Goal: Task Accomplishment & Management: Use online tool/utility

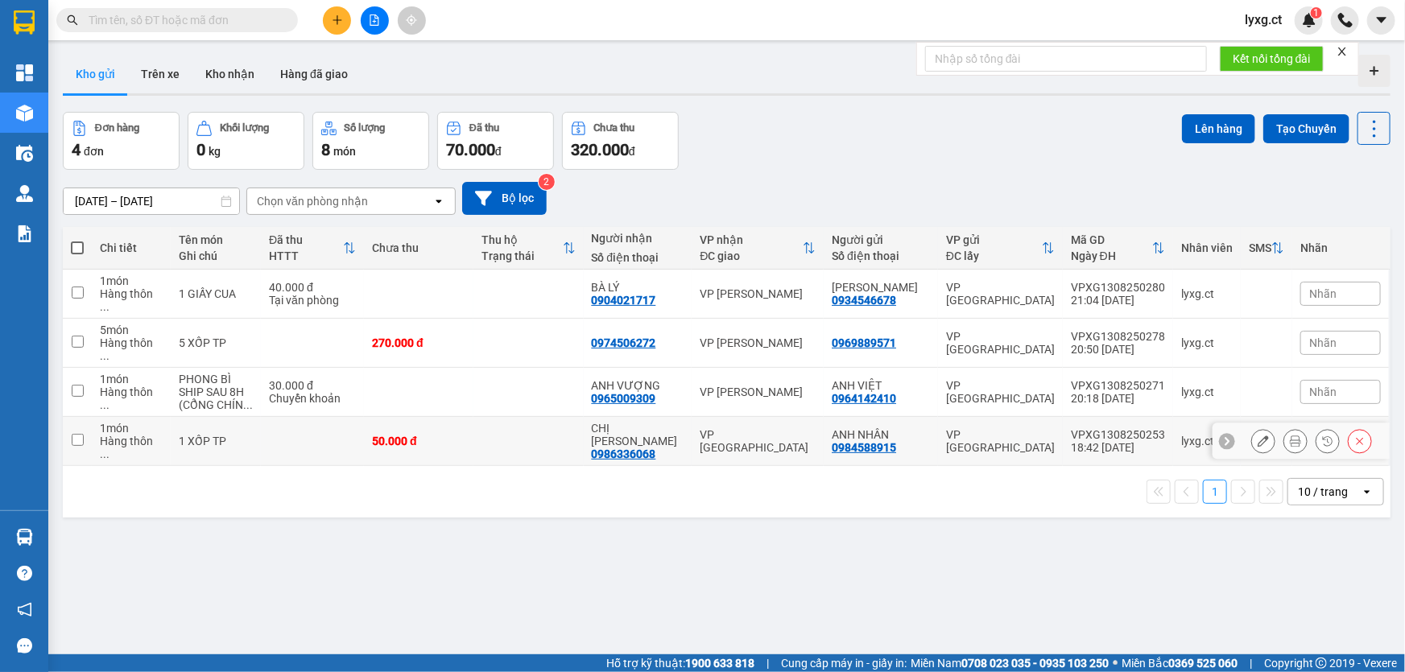
click at [78, 434] on input "checkbox" at bounding box center [78, 440] width 12 height 12
checkbox input "true"
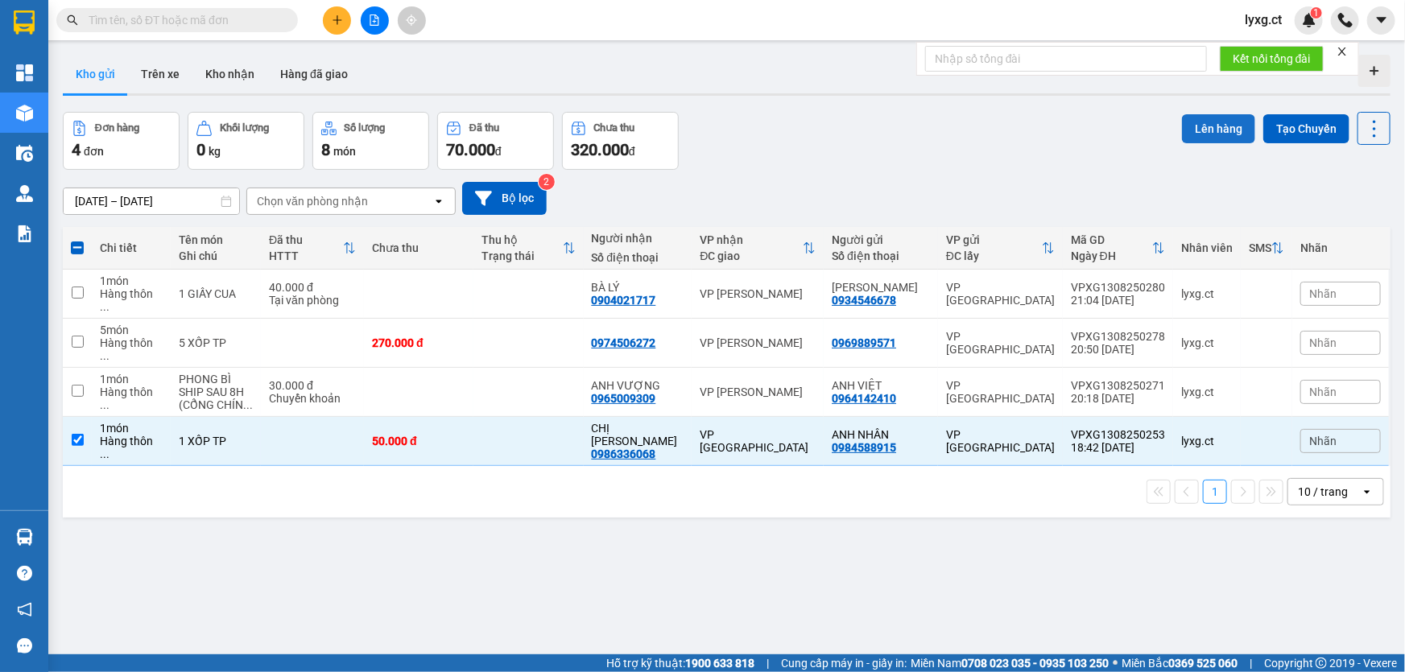
click at [1227, 134] on button "Lên hàng" at bounding box center [1218, 128] width 73 height 29
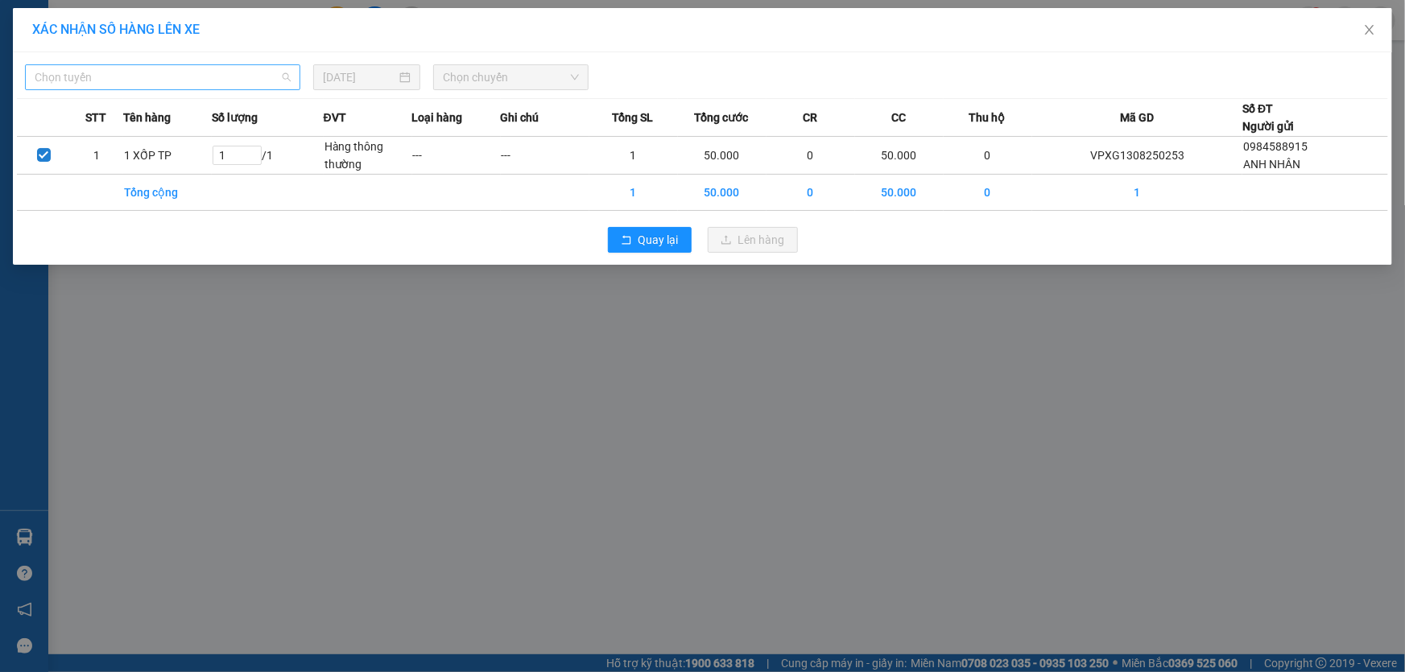
drag, startPoint x: 246, startPoint y: 79, endPoint x: 116, endPoint y: 161, distance: 154.1
click at [246, 79] on span "Chọn tuyến" at bounding box center [163, 77] width 256 height 24
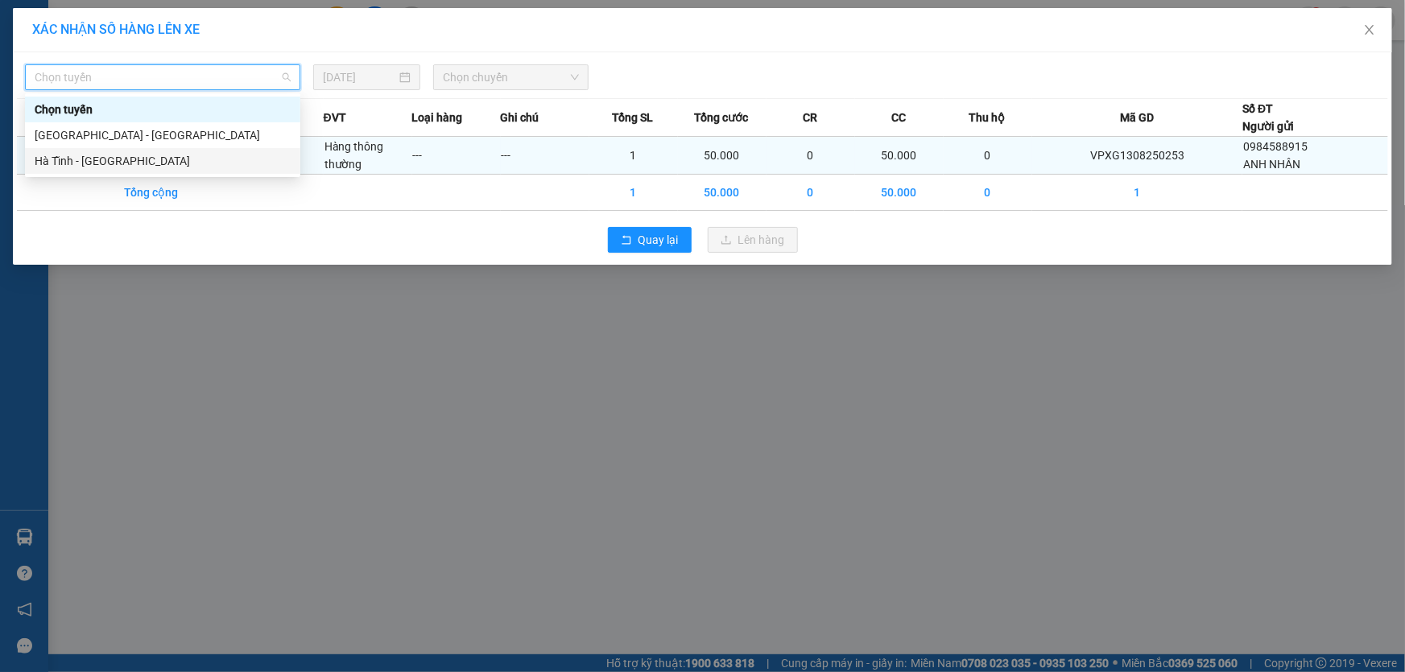
drag, startPoint x: 96, startPoint y: 163, endPoint x: 133, endPoint y: 162, distance: 37.0
click at [96, 162] on div "Hà Tĩnh - [GEOGRAPHIC_DATA]" at bounding box center [163, 161] width 256 height 18
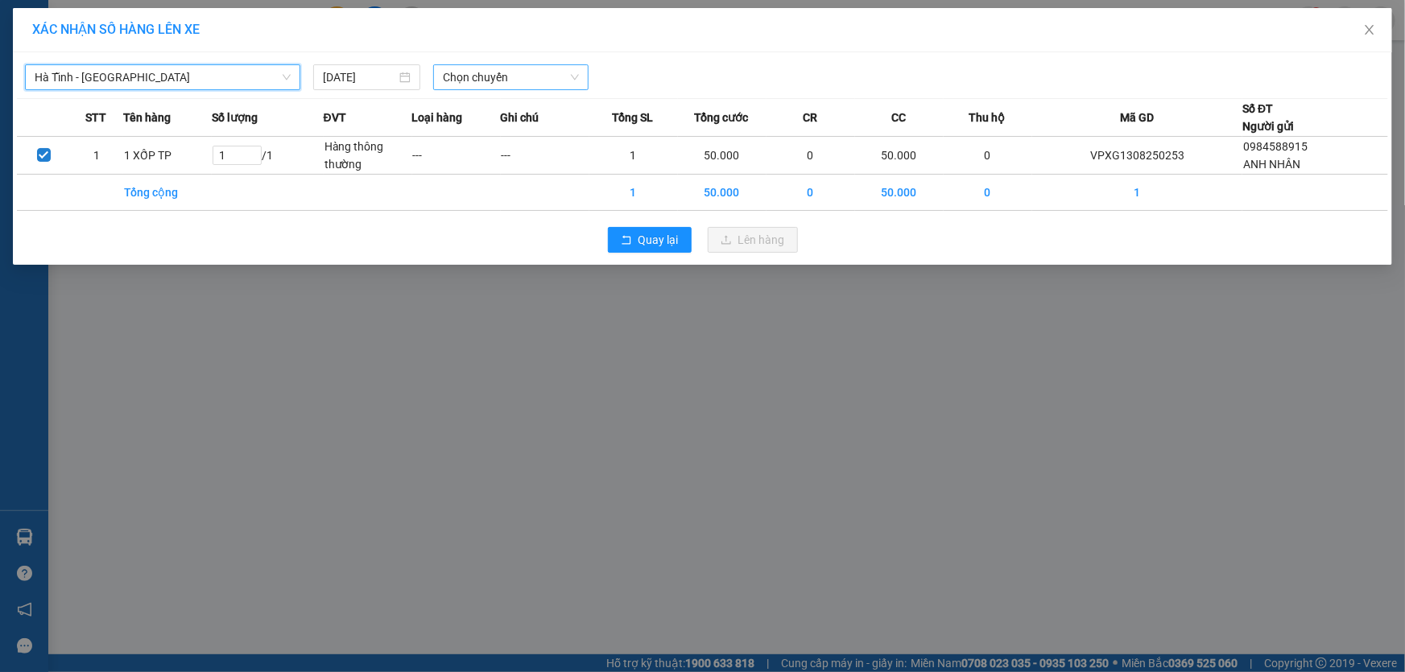
click at [461, 78] on span "Chọn chuyến" at bounding box center [511, 77] width 136 height 24
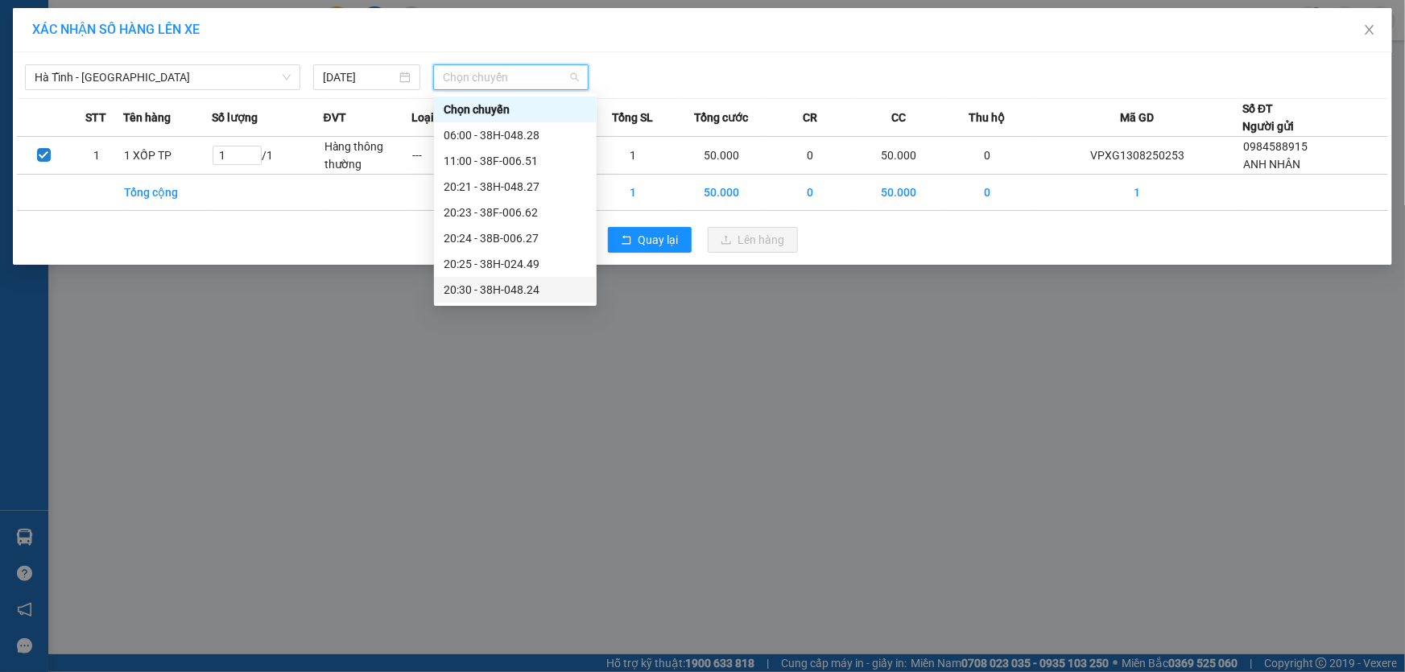
drag, startPoint x: 528, startPoint y: 292, endPoint x: 572, endPoint y: 297, distance: 43.7
click at [529, 292] on div "20:30 - 38H-048.24" at bounding box center [515, 290] width 143 height 18
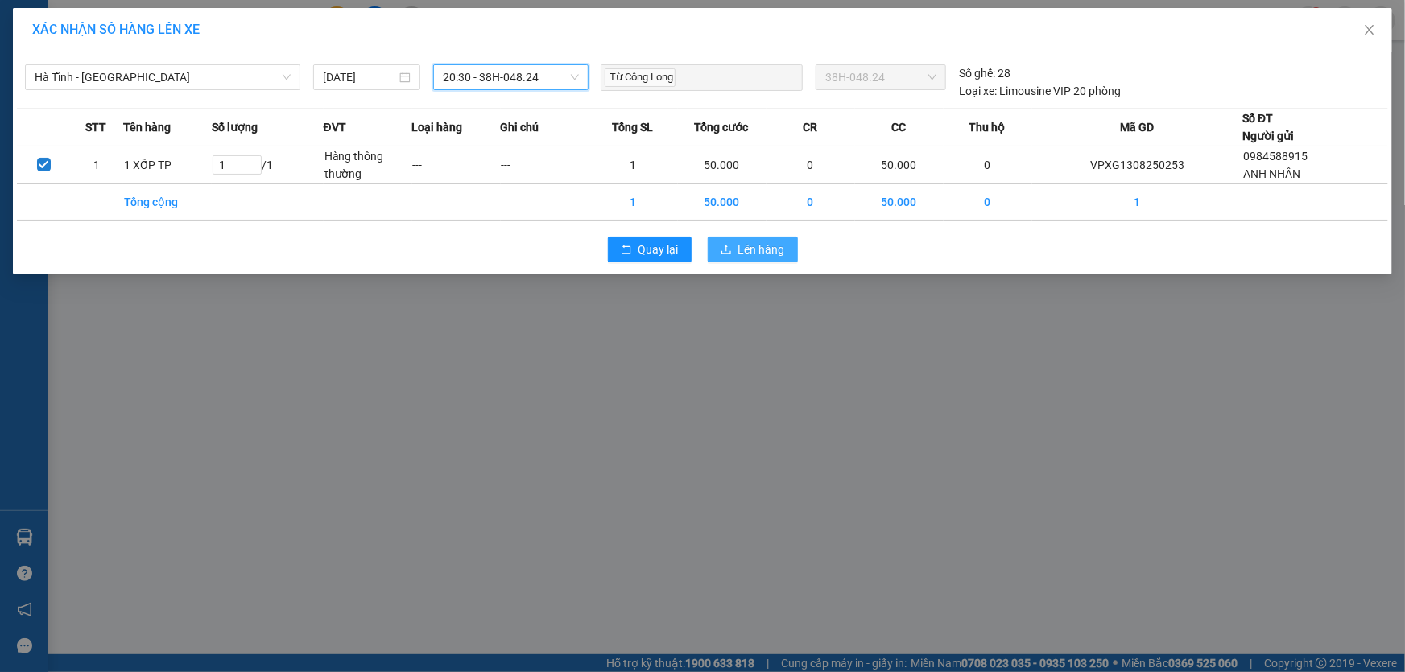
click at [766, 250] on span "Lên hàng" at bounding box center [761, 250] width 47 height 18
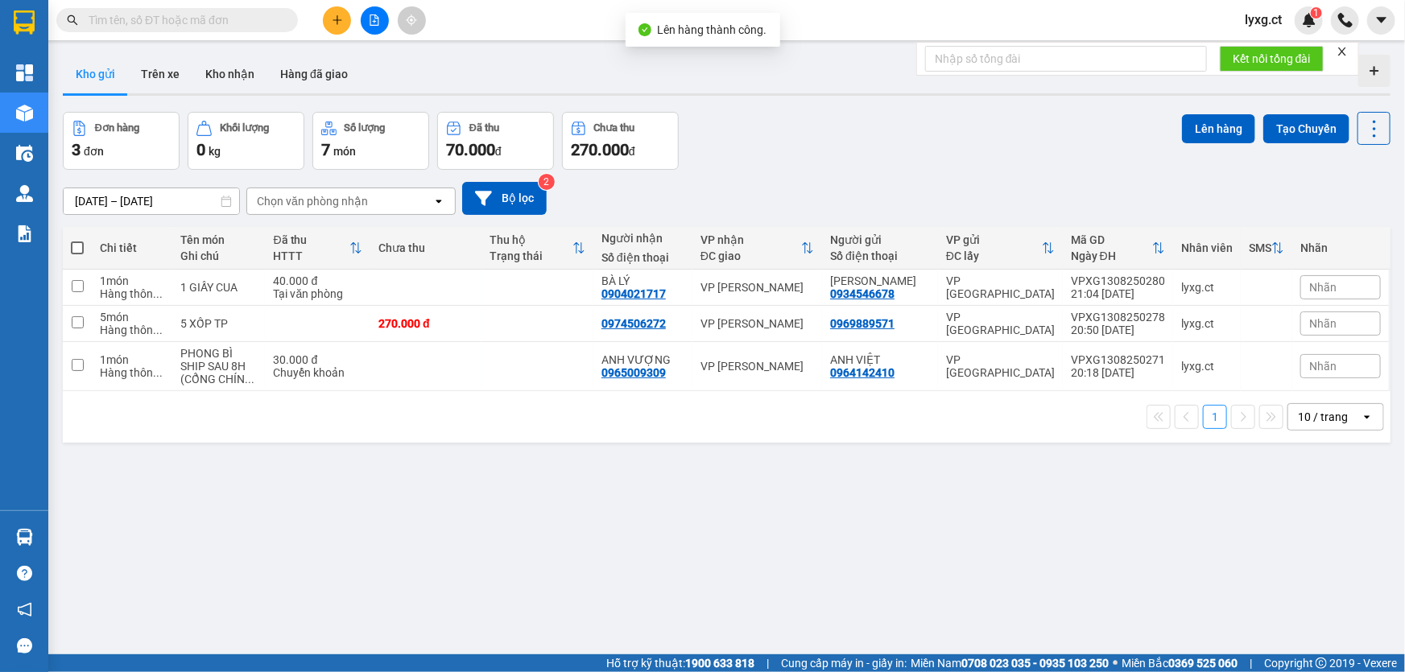
click at [78, 250] on span at bounding box center [77, 248] width 13 height 13
click at [77, 240] on input "checkbox" at bounding box center [77, 240] width 0 height 0
checkbox input "true"
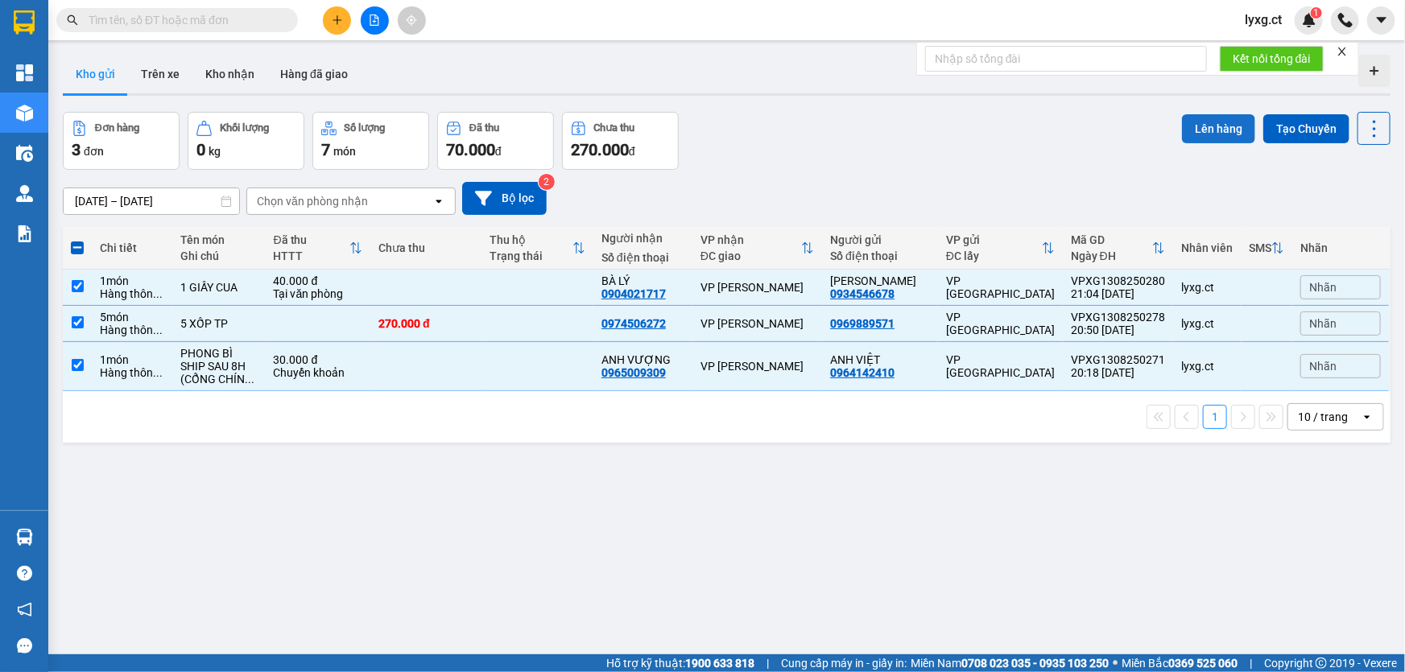
click at [1217, 125] on button "Lên hàng" at bounding box center [1218, 128] width 73 height 29
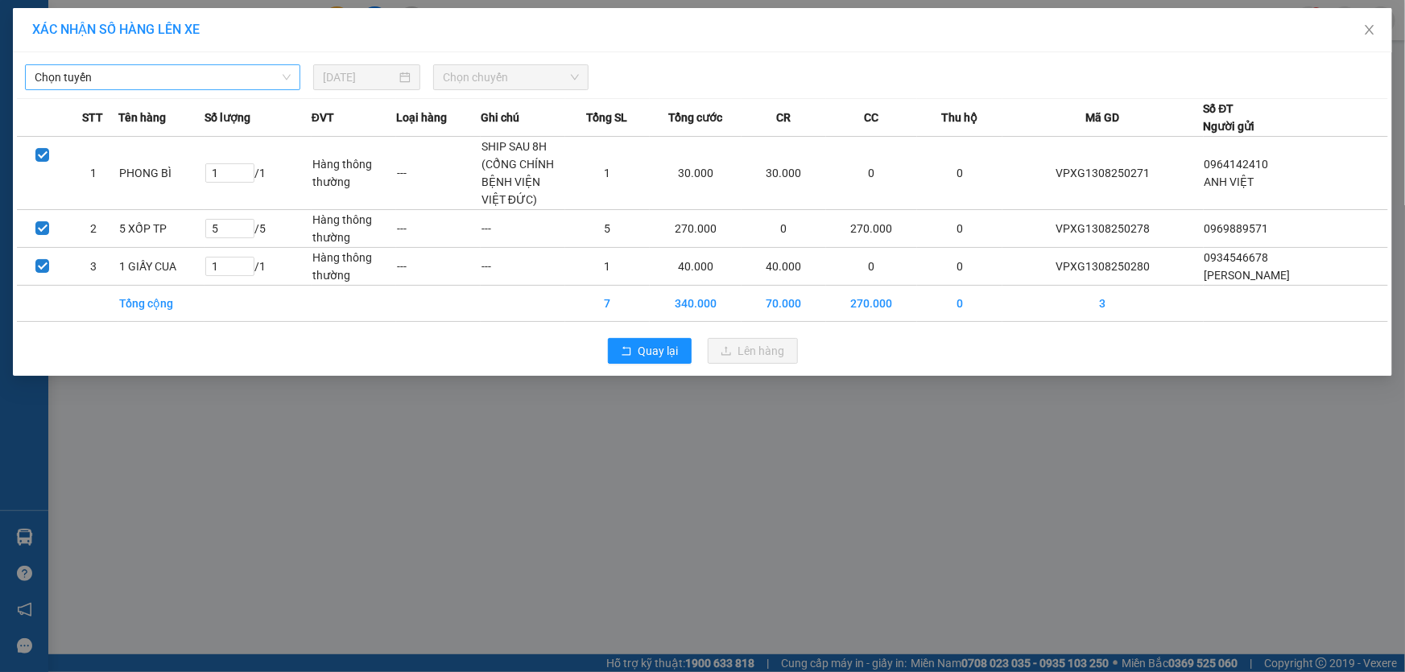
click at [157, 88] on span "Chọn tuyến" at bounding box center [163, 77] width 256 height 24
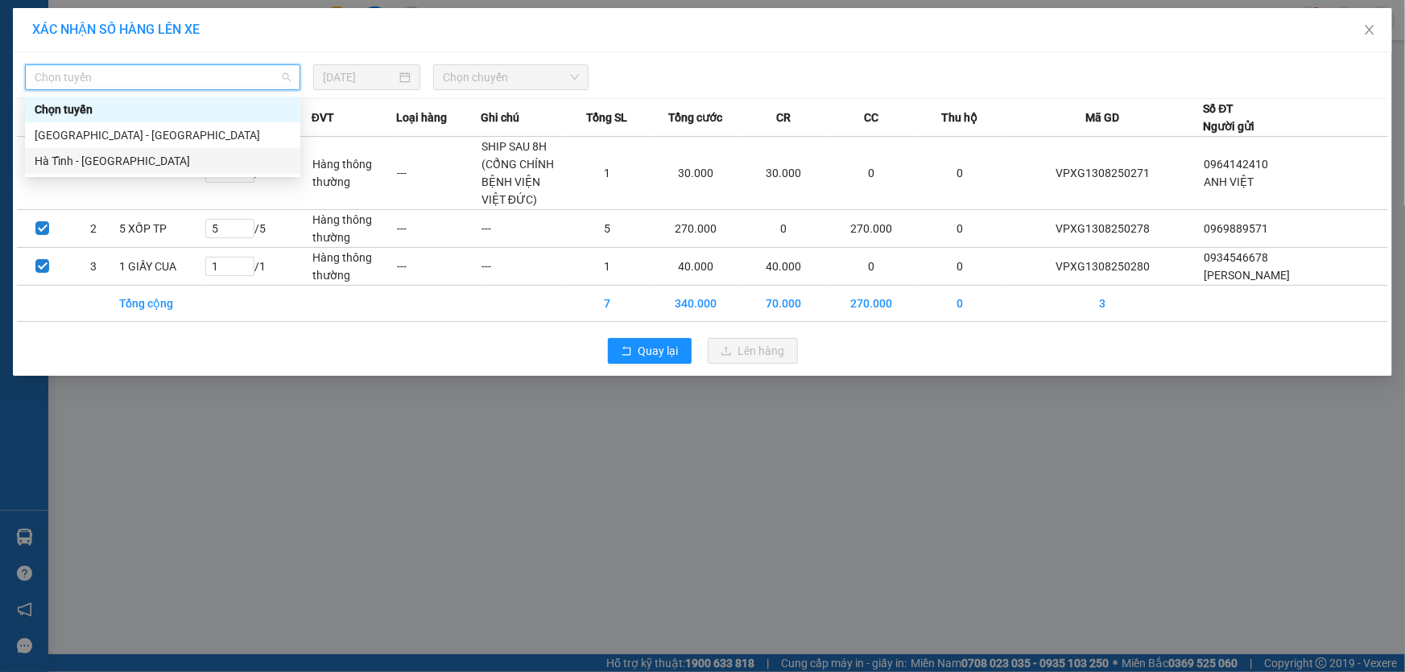
click at [99, 163] on div "Hà Tĩnh - [GEOGRAPHIC_DATA]" at bounding box center [163, 161] width 256 height 18
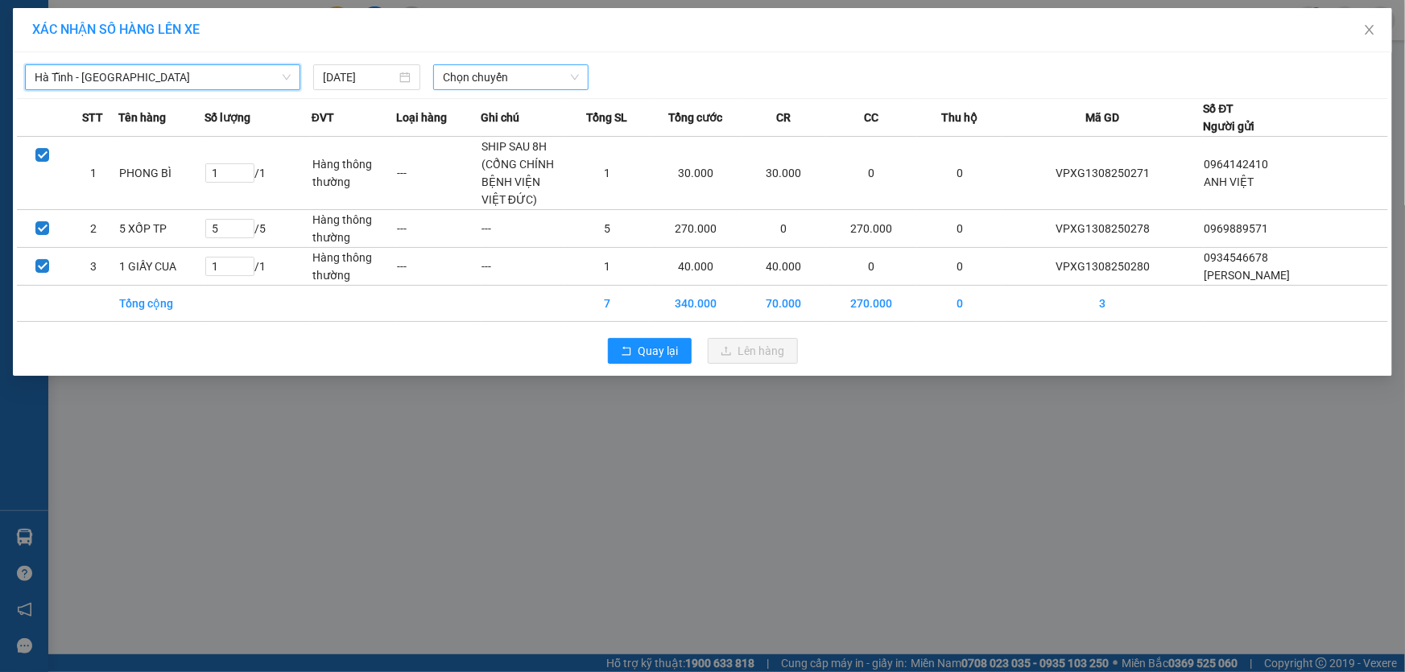
click at [547, 80] on span "Chọn chuyến" at bounding box center [511, 77] width 136 height 24
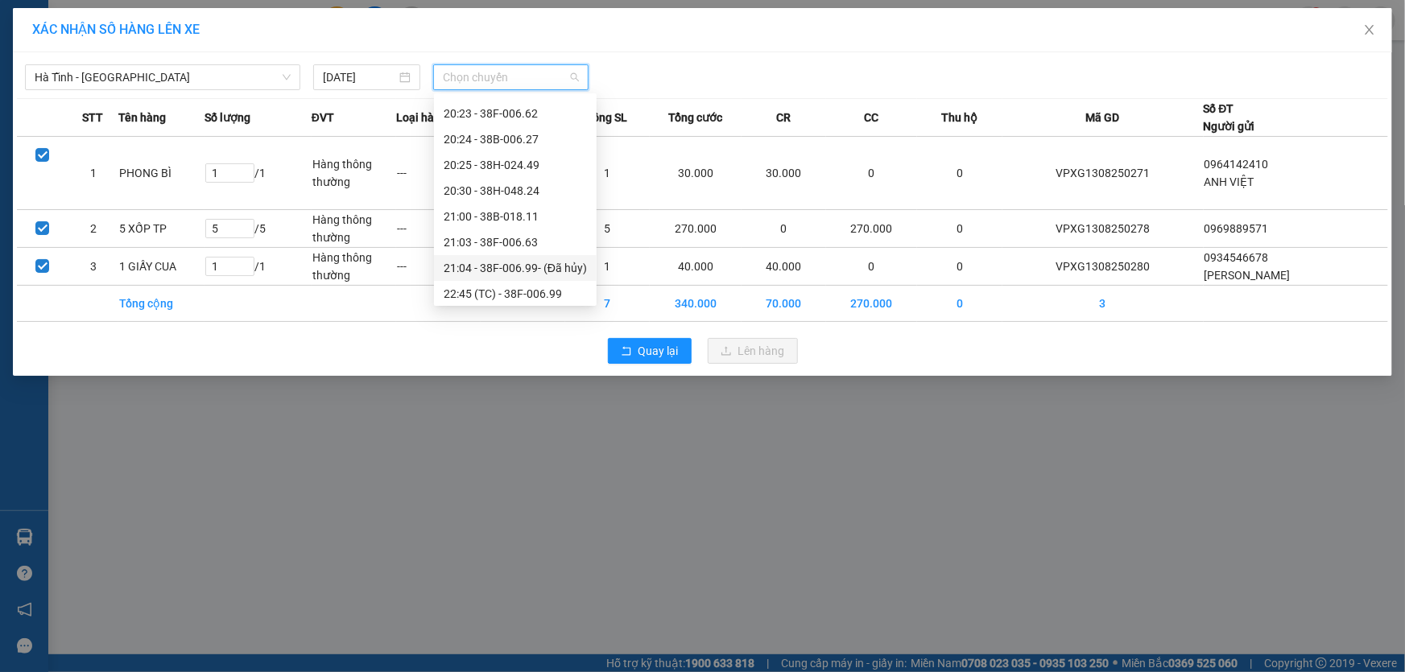
scroll to position [102, 0]
click at [528, 209] on div "21:00 - 38B-018.11" at bounding box center [515, 213] width 143 height 18
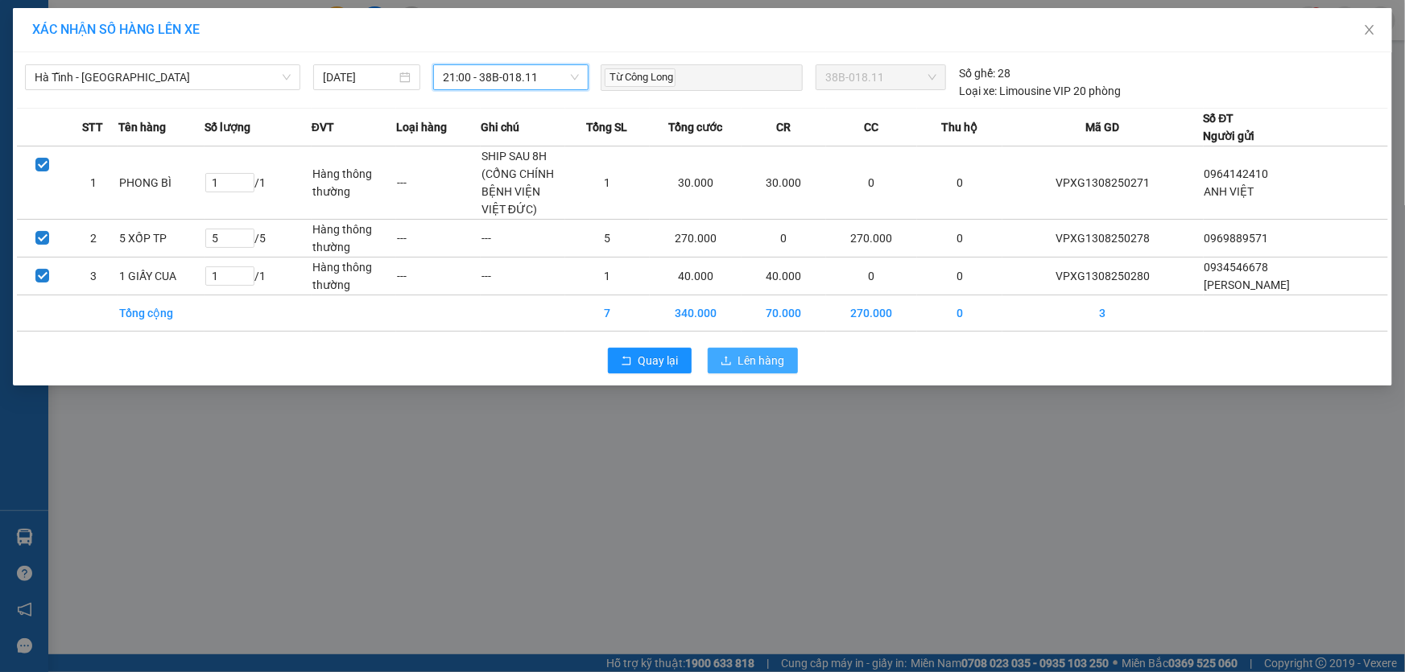
click at [763, 361] on span "Lên hàng" at bounding box center [761, 361] width 47 height 18
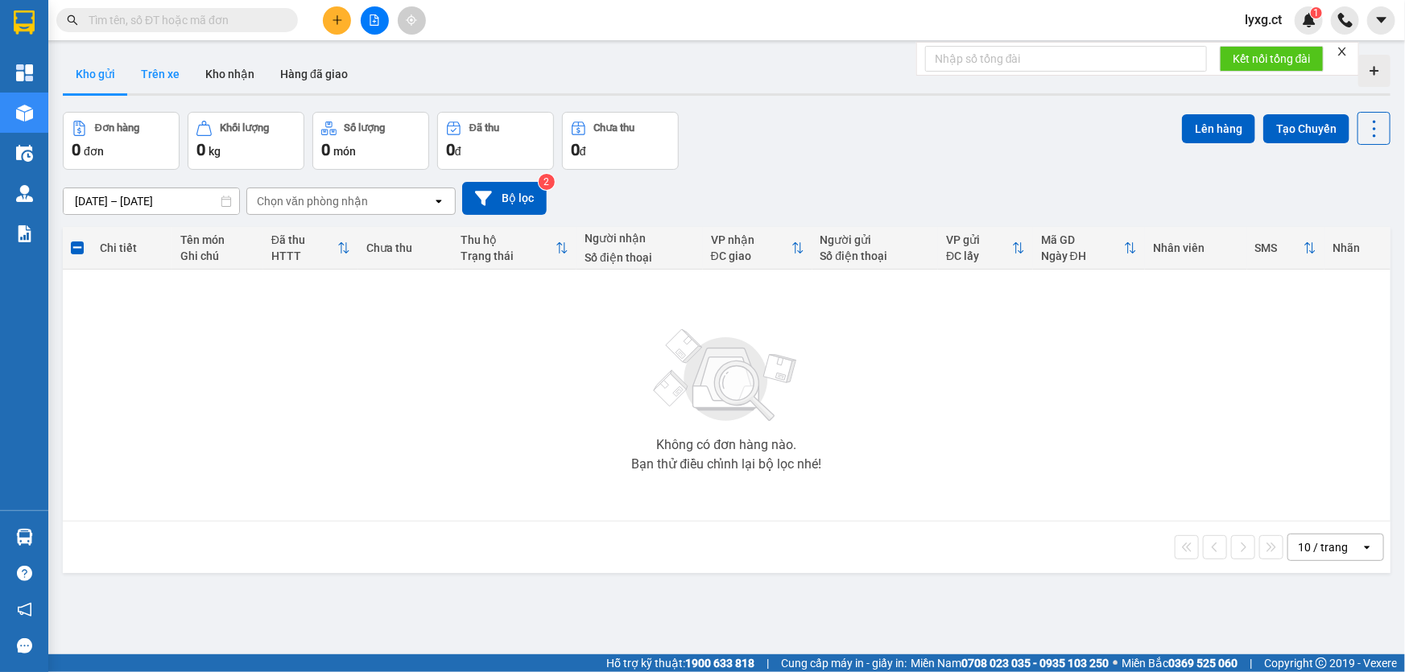
click at [167, 65] on button "Trên xe" at bounding box center [160, 74] width 64 height 39
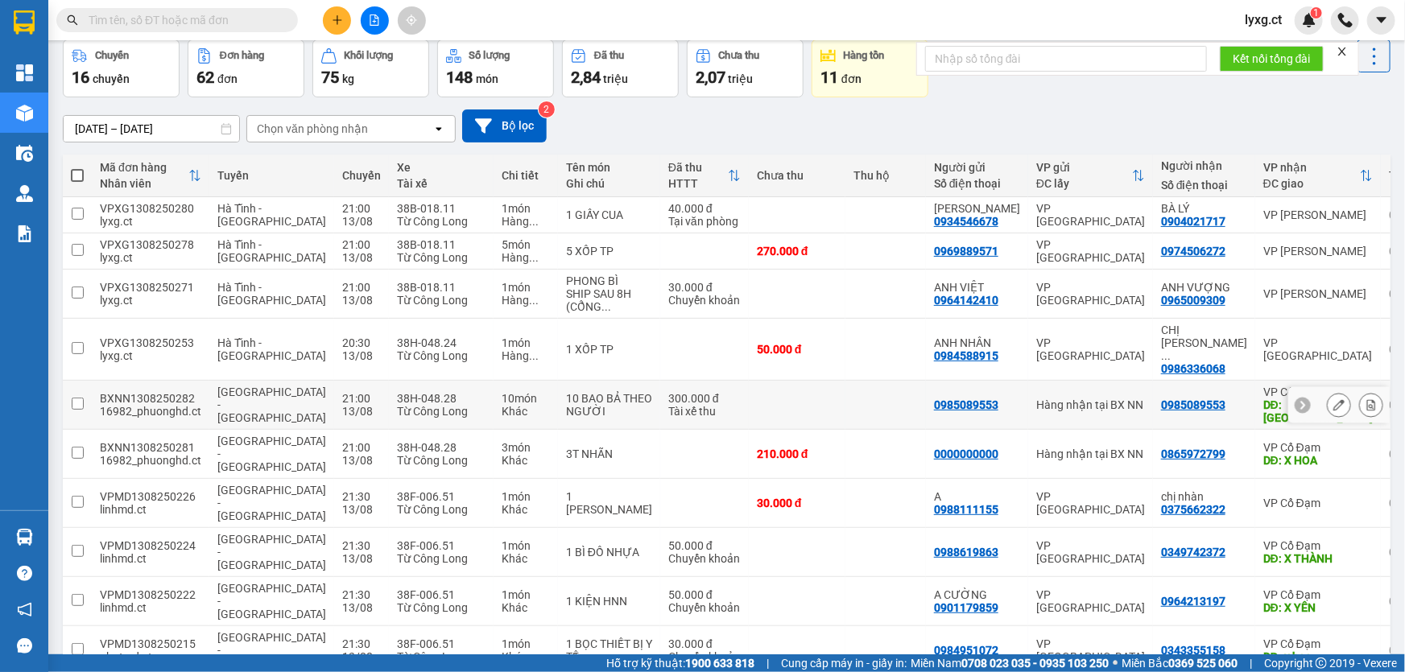
scroll to position [73, 0]
